Goal: Information Seeking & Learning: Learn about a topic

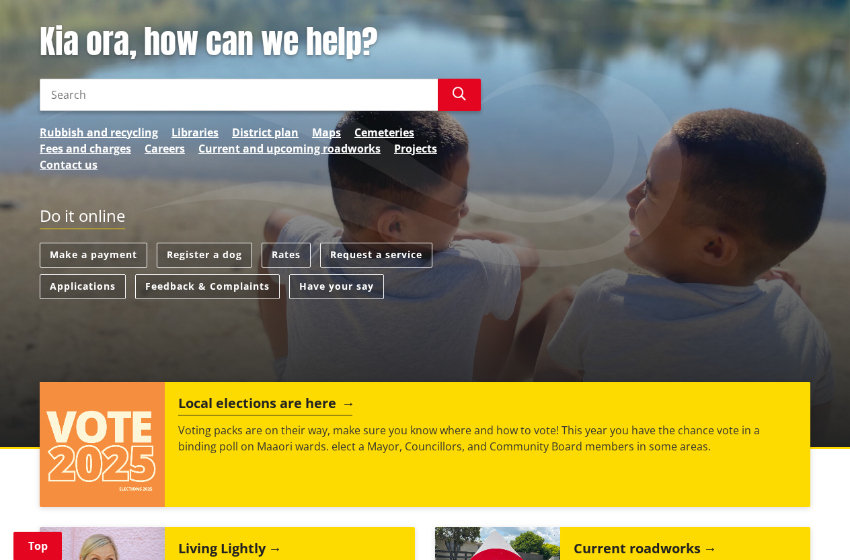
scroll to position [358, 0]
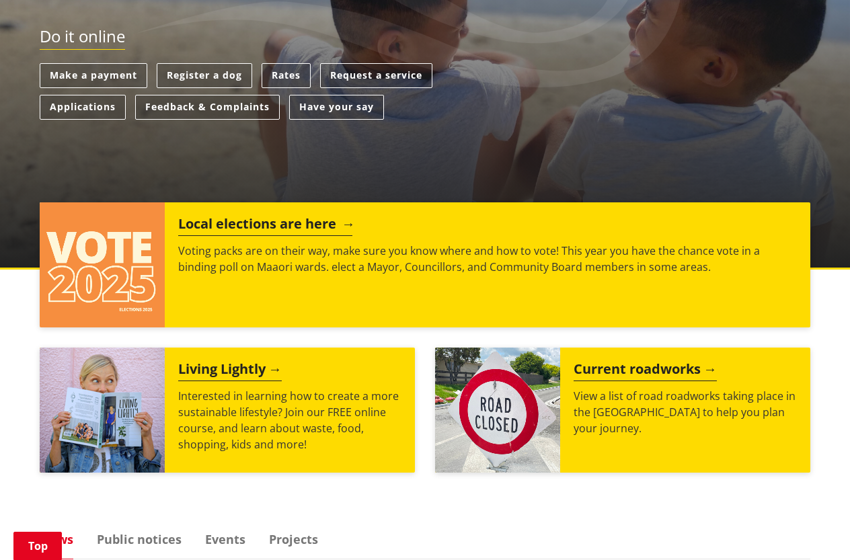
click at [266, 226] on h2 "Local elections are here" at bounding box center [265, 226] width 174 height 20
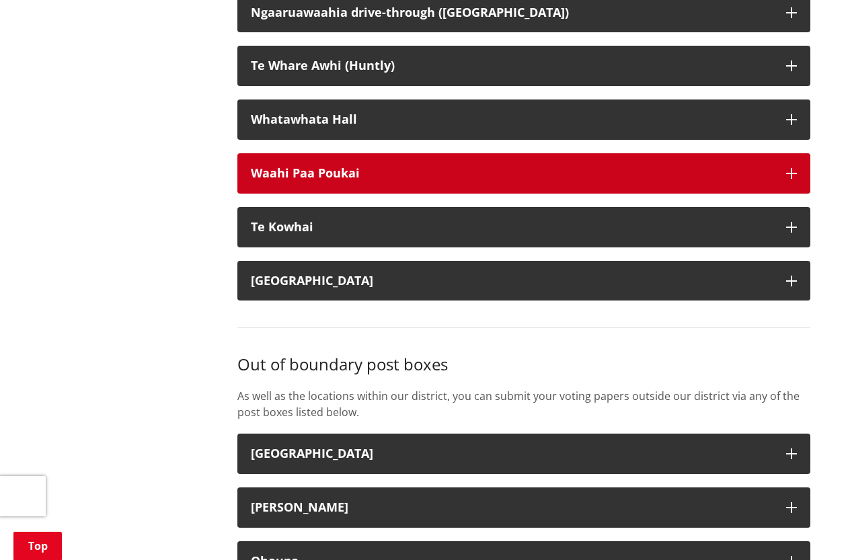
scroll to position [3407, 0]
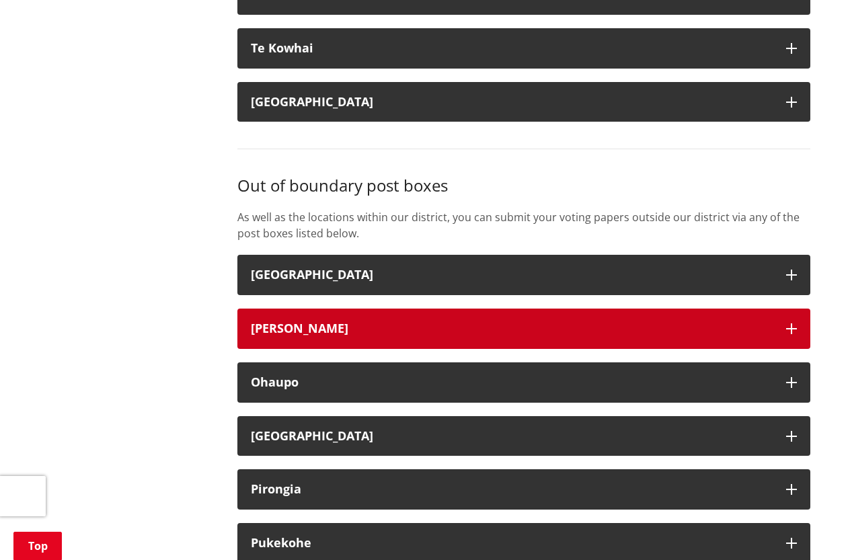
click at [472, 336] on h3 "Hamilton" at bounding box center [512, 328] width 522 height 13
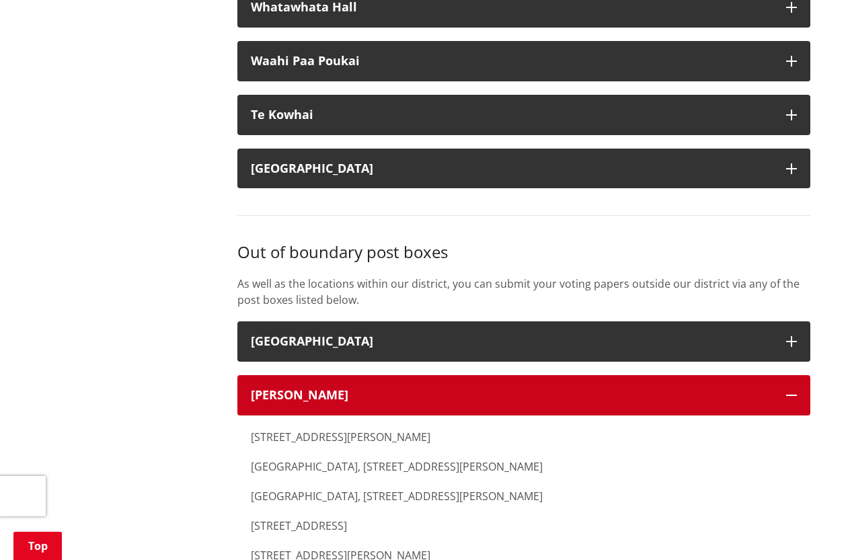
scroll to position [3228, 0]
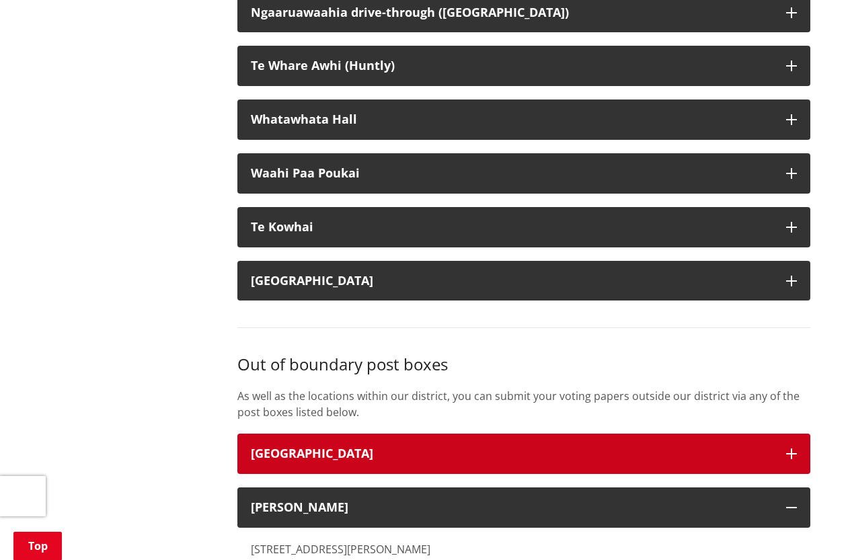
click at [403, 455] on button "Cambridge" at bounding box center [523, 454] width 573 height 40
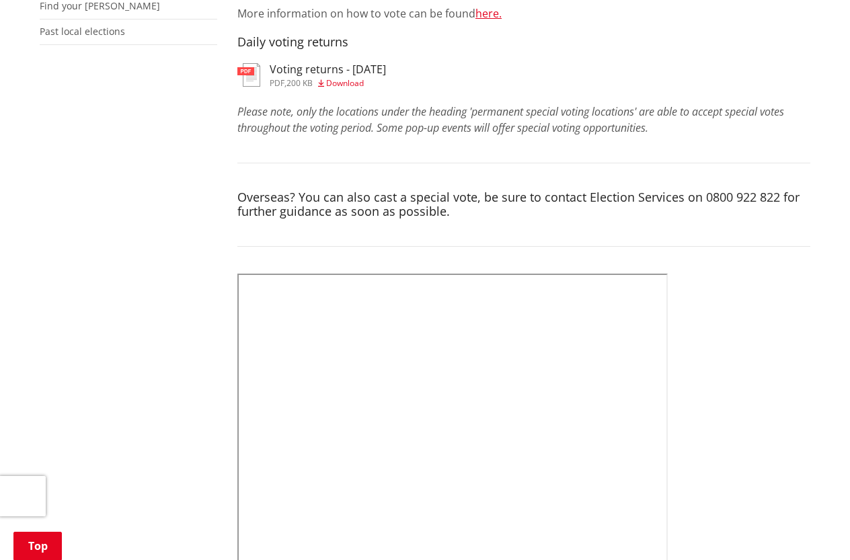
scroll to position [179, 0]
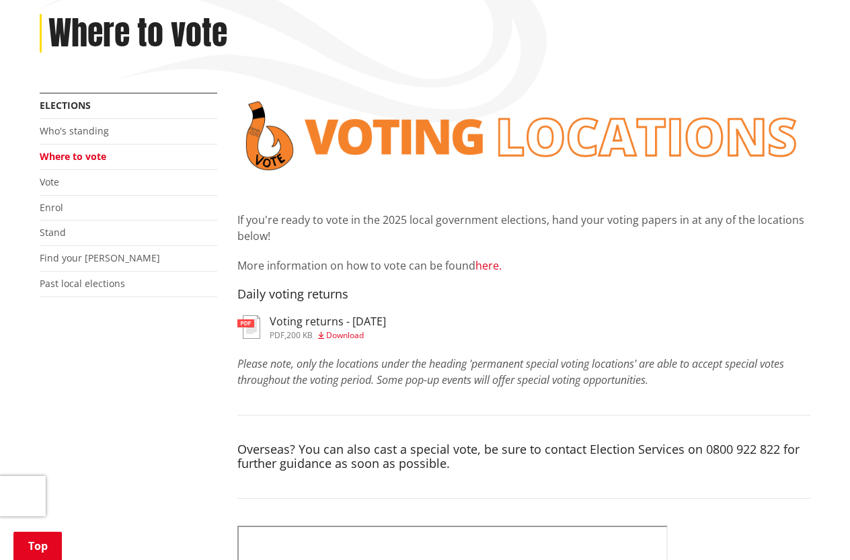
click at [488, 269] on link "here." at bounding box center [489, 265] width 26 height 15
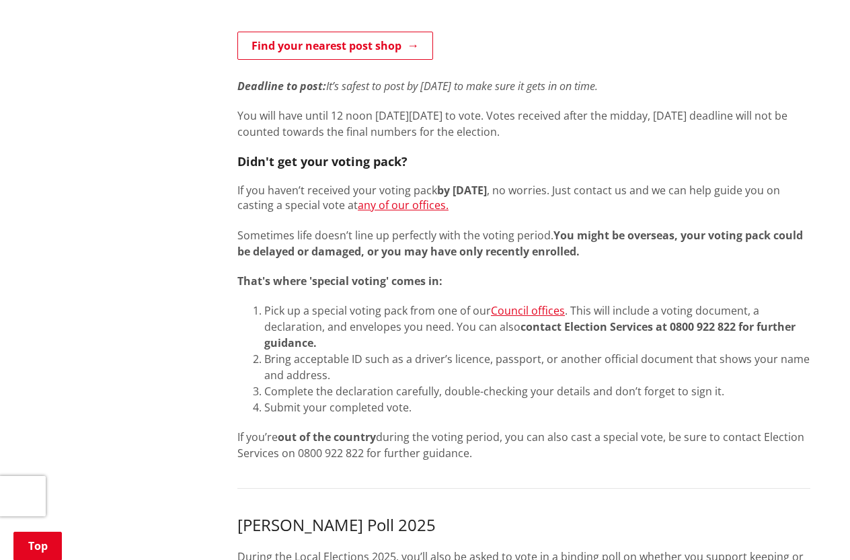
scroll to position [897, 0]
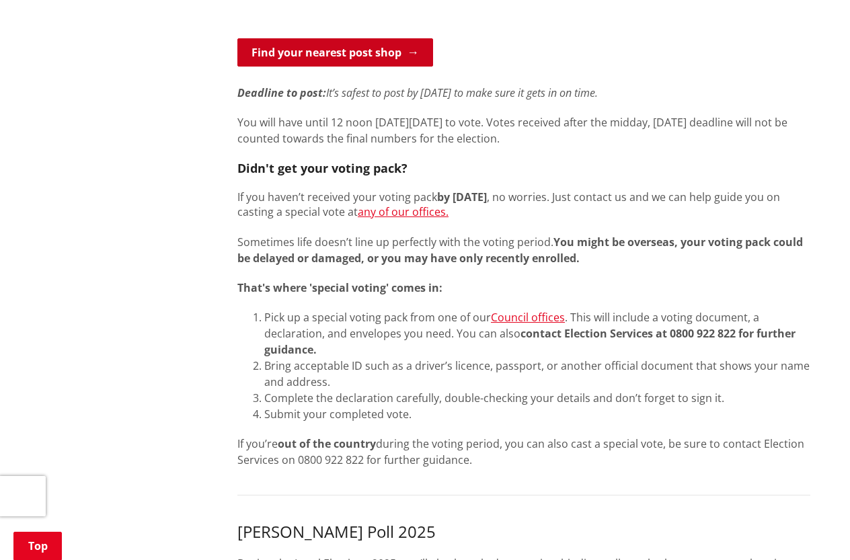
click at [386, 52] on link "Find your nearest post shop" at bounding box center [335, 52] width 196 height 28
